Goal: Check status: Check status

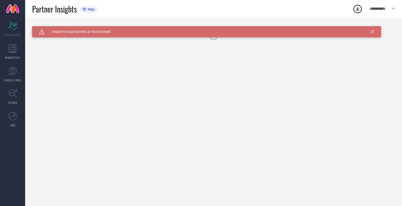
click at [373, 31] on icon at bounding box center [372, 31] width 3 height 3
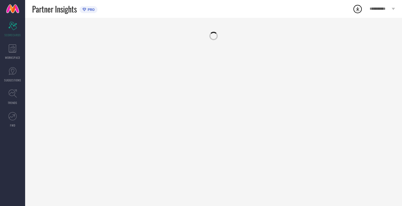
click at [373, 31] on div at bounding box center [213, 33] width 363 height 14
click at [0, 50] on div "WORKSPACE" at bounding box center [12, 52] width 25 height 22
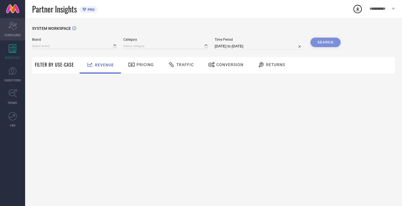
click at [9, 28] on icon "Scorecard" at bounding box center [12, 26] width 9 height 8
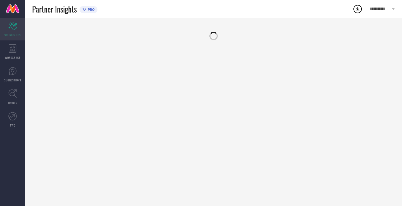
click at [9, 28] on icon "Scorecard" at bounding box center [12, 26] width 9 height 8
click at [14, 48] on icon at bounding box center [13, 48] width 8 height 8
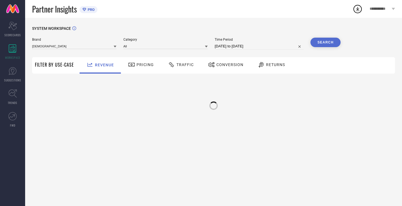
type input "[DEMOGRAPHIC_DATA]"
type input "All"
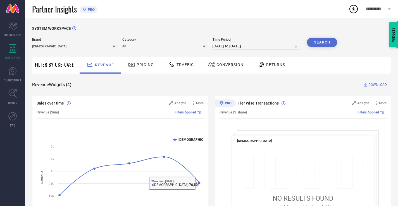
click at [271, 66] on span "Returns" at bounding box center [275, 65] width 19 height 4
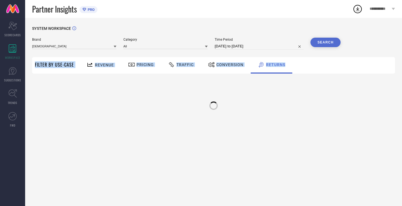
drag, startPoint x: 402, startPoint y: 54, endPoint x: 402, endPoint y: 58, distance: 3.3
click at [402, 58] on div "SYSTEM WORKSPACE Brand INDIANRANG Category All Time Period [DATE] to [DATE] Sea…" at bounding box center [213, 112] width 377 height 188
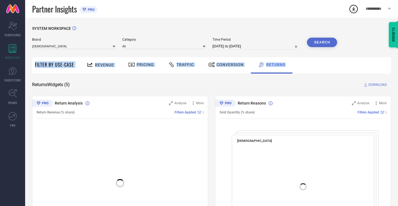
select select "8"
select select "2025"
select select "9"
select select "2025"
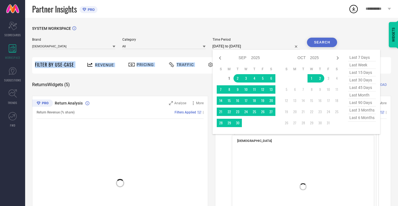
click at [254, 48] on input "[DATE] to [DATE]" at bounding box center [256, 46] width 88 height 7
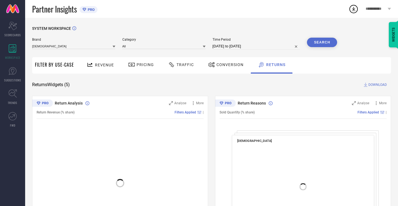
click at [277, 27] on div "SYSTEM WORKSPACE" at bounding box center [211, 31] width 359 height 11
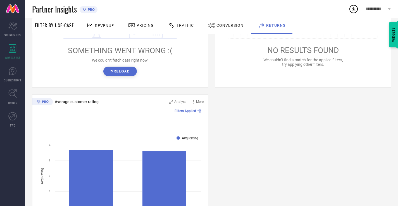
scroll to position [302, 0]
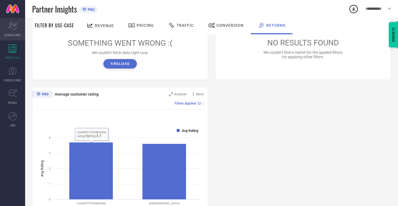
click at [11, 35] on span "SCORECARDS" at bounding box center [12, 35] width 16 height 4
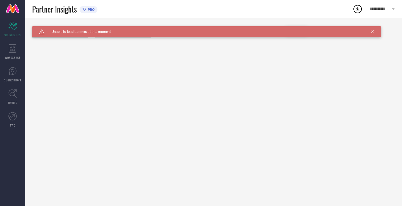
type input "All"
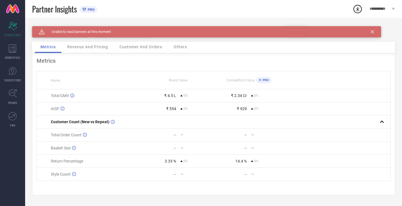
click at [372, 31] on icon at bounding box center [372, 31] width 3 height 3
click at [372, 31] on div "Brand INDIANRANG Category All Date Range [DATE] to [DATE] Comparison Period [DA…" at bounding box center [213, 34] width 363 height 16
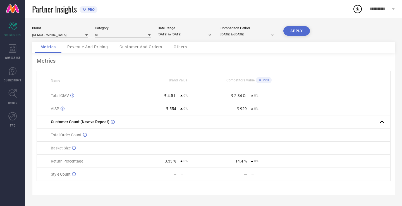
click at [206, 33] on input "[DATE] to [DATE]" at bounding box center [186, 35] width 56 height 6
select select "8"
select select "2025"
select select "9"
select select "2025"
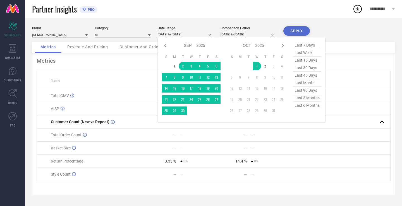
click at [314, 68] on span "last 30 days" at bounding box center [307, 68] width 28 height 8
type input "[DATE] to [DATE]"
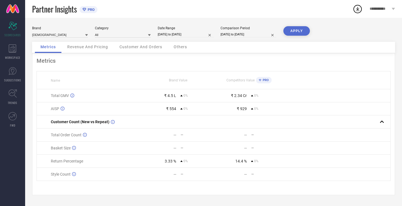
select select "8"
select select "2025"
select select "9"
select select "2025"
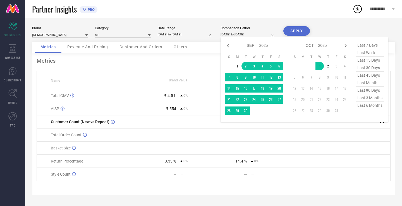
click at [263, 34] on input "[DATE] to [DATE]" at bounding box center [248, 35] width 56 height 6
click at [373, 66] on span "last 30 days" at bounding box center [370, 68] width 28 height 8
type input "[DATE] to [DATE]"
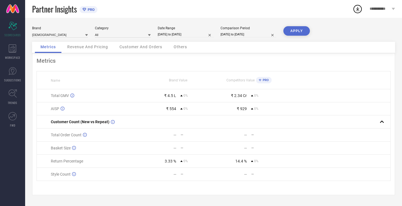
click at [303, 31] on button "APPLY" at bounding box center [296, 30] width 27 height 9
click at [101, 49] on div "Revenue And Pricing" at bounding box center [88, 47] width 52 height 11
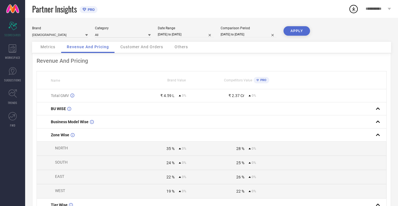
click at [127, 49] on span "Customer And Orders" at bounding box center [141, 47] width 43 height 4
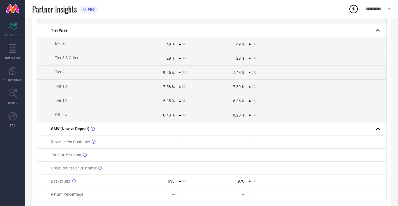
scroll to position [167, 0]
